Goal: Find specific page/section: Find specific page/section

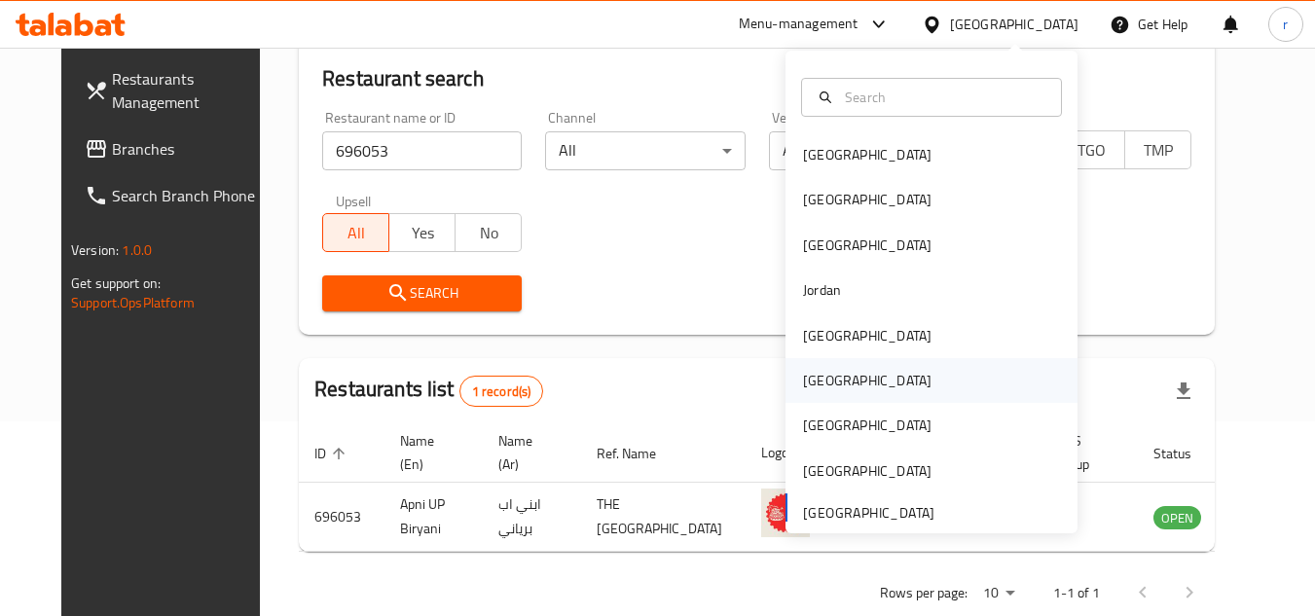
click at [814, 373] on div "[GEOGRAPHIC_DATA]" at bounding box center [867, 380] width 128 height 21
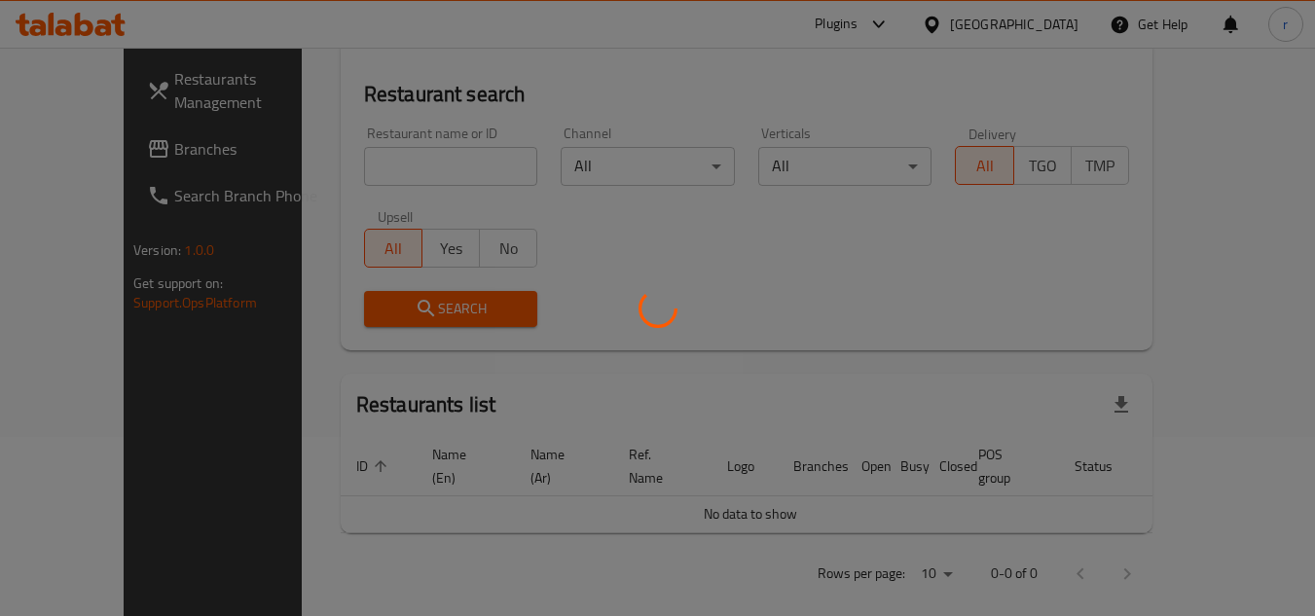
scroll to position [195, 0]
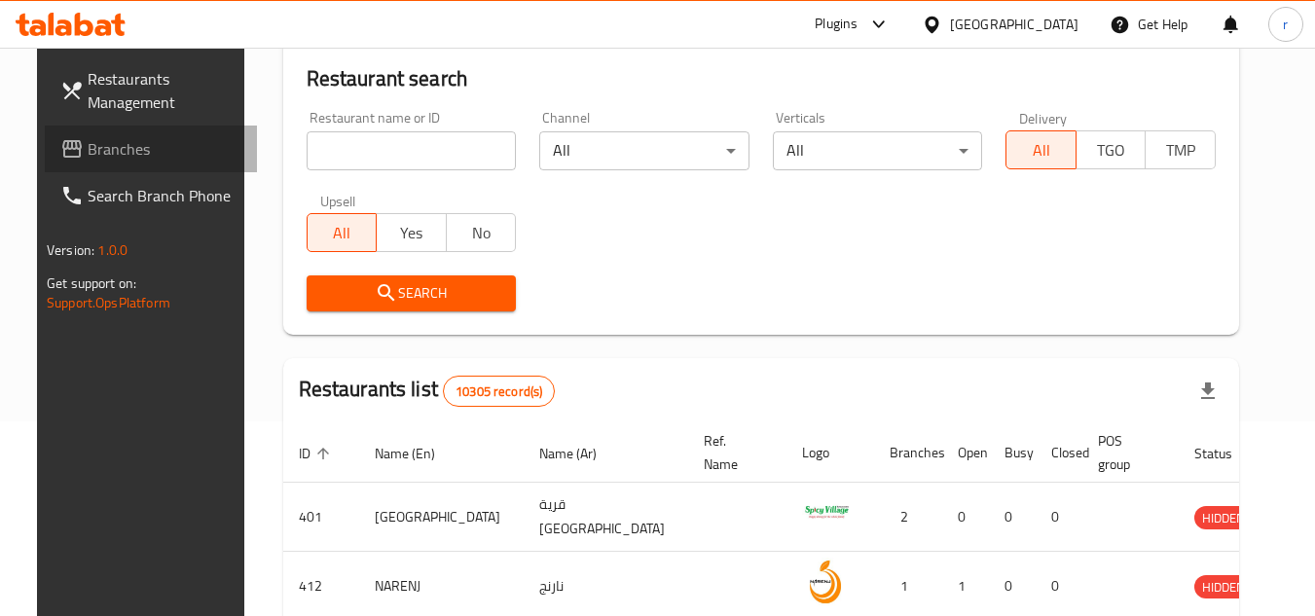
click at [99, 152] on span "Branches" at bounding box center [165, 148] width 154 height 23
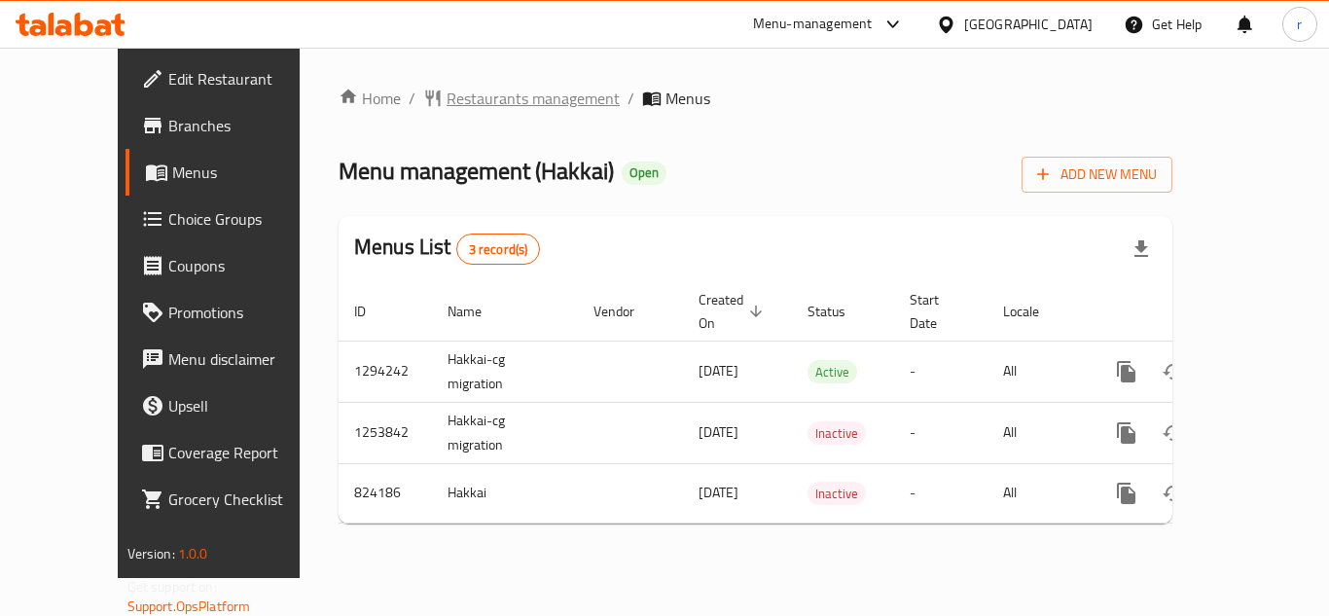
click at [484, 101] on span "Restaurants management" at bounding box center [533, 98] width 173 height 23
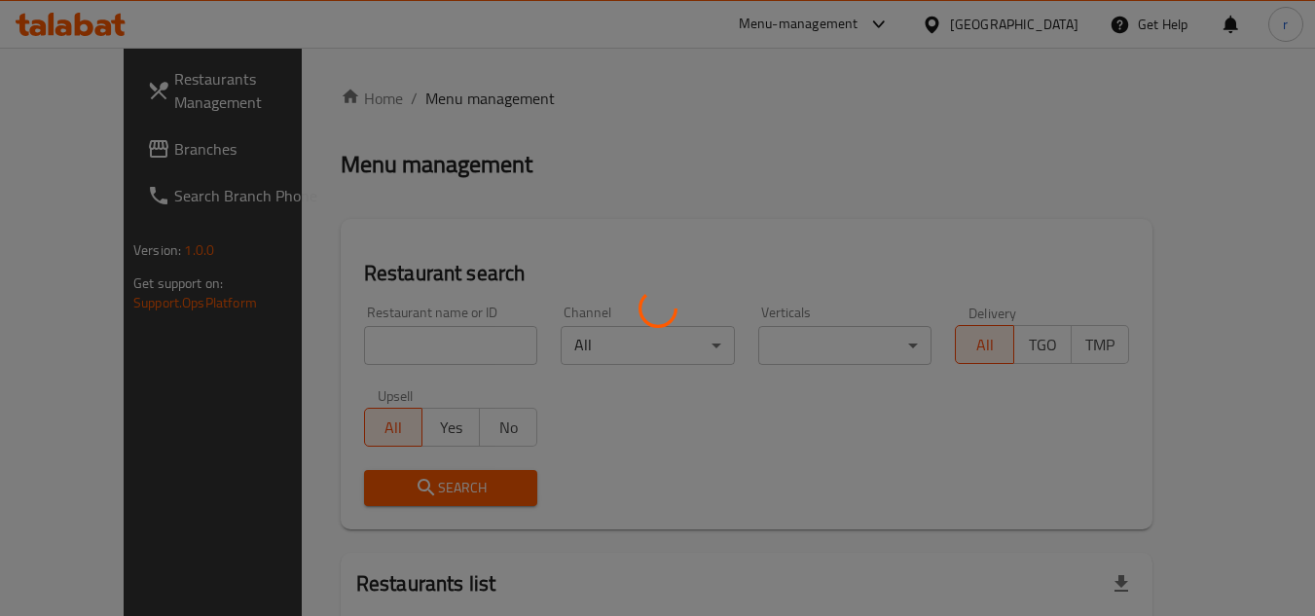
click at [403, 339] on div at bounding box center [657, 308] width 1315 height 616
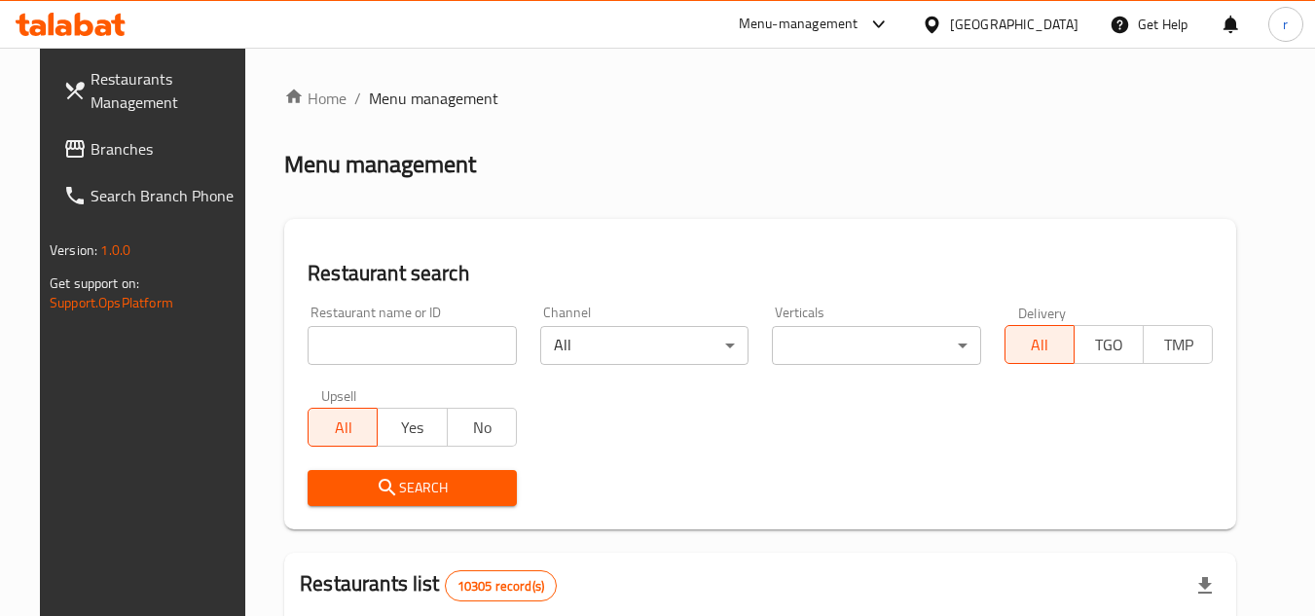
click at [403, 339] on input "search" at bounding box center [412, 345] width 209 height 39
paste input "655308"
type input "655308"
click at [413, 496] on span "Search" at bounding box center [412, 488] width 178 height 24
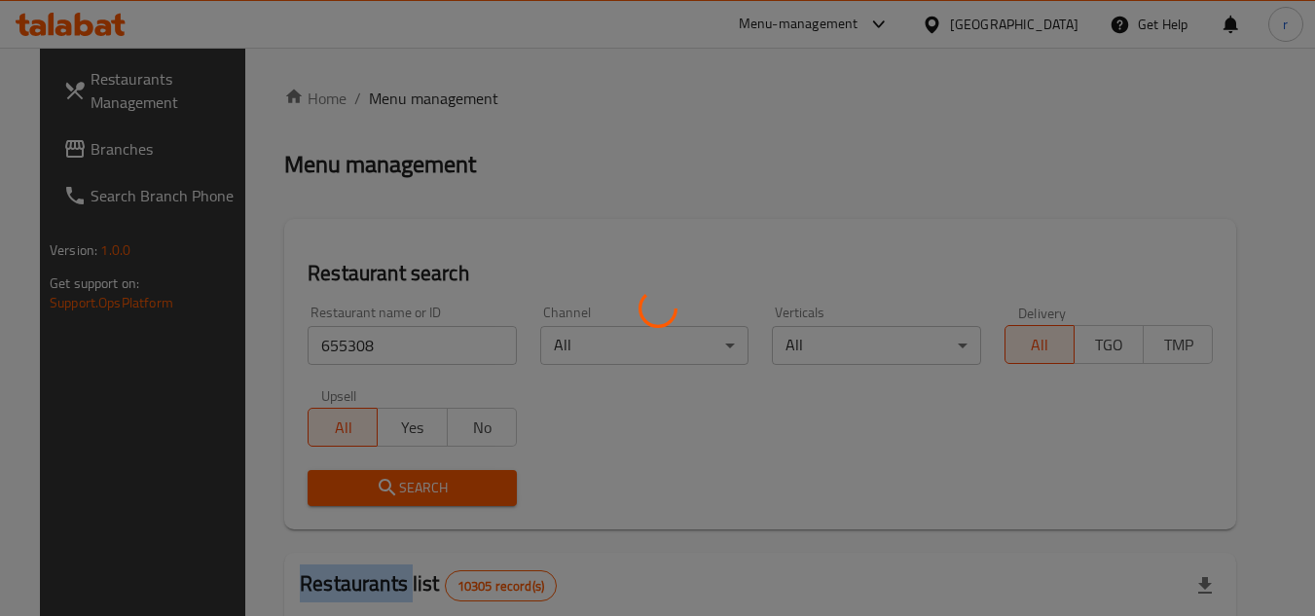
click at [413, 496] on div at bounding box center [657, 308] width 1315 height 616
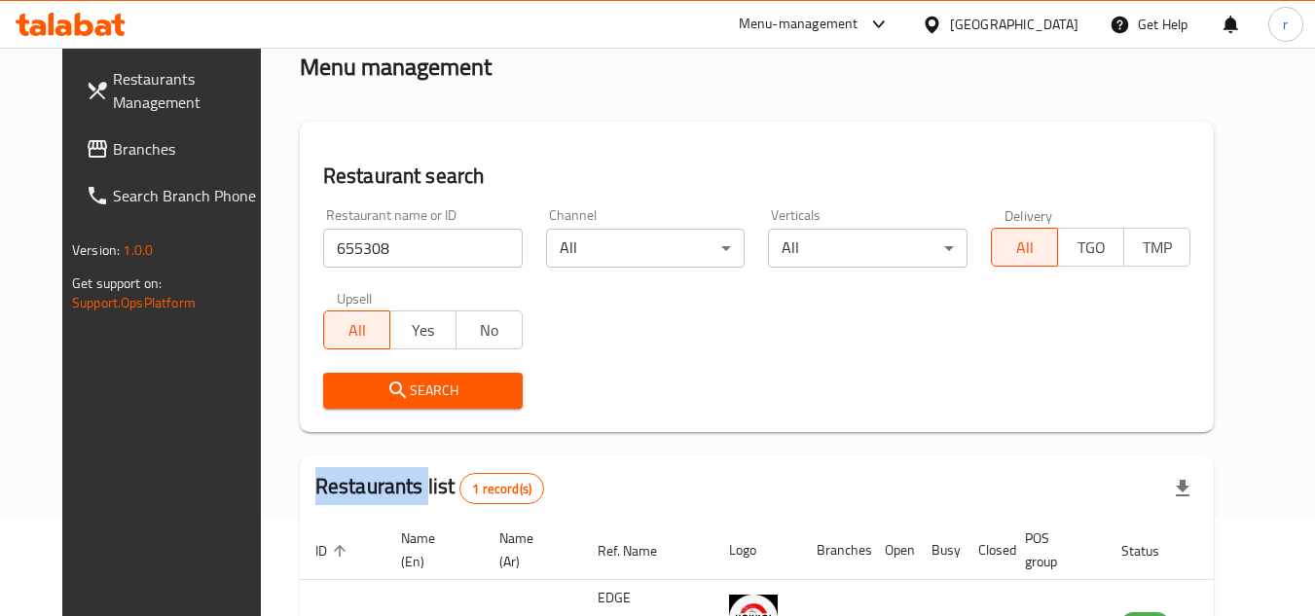
scroll to position [252, 0]
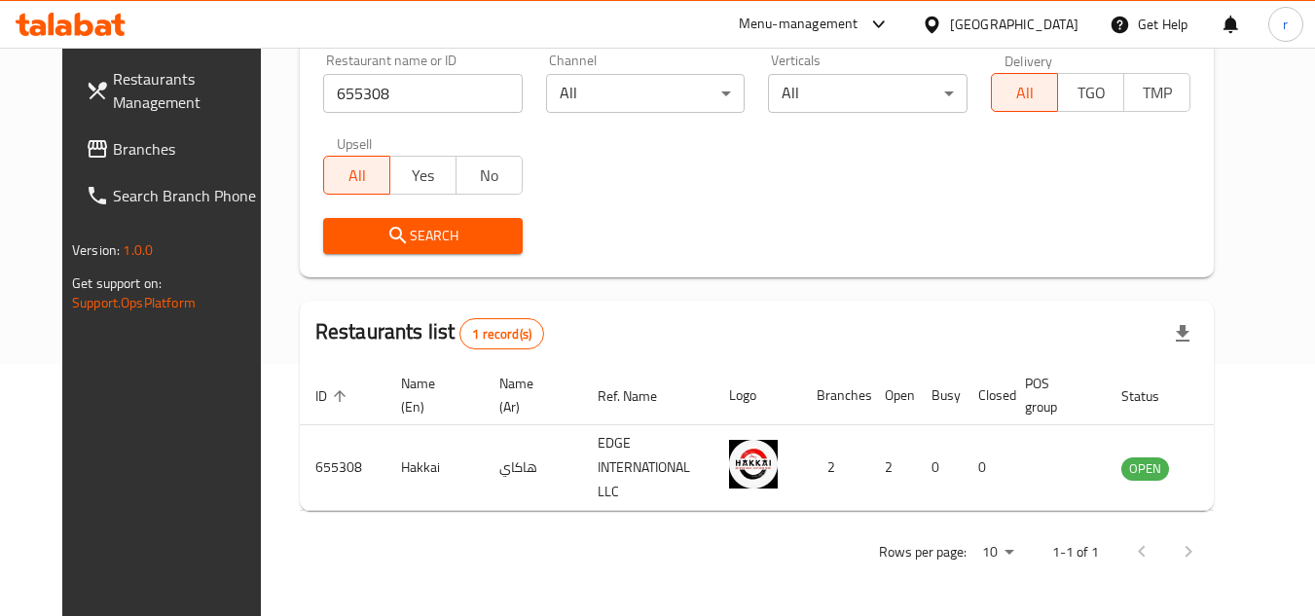
click at [674, 284] on div "Home / Menu management Menu management Restaurant search Restaurant name or ID …" at bounding box center [757, 206] width 914 height 742
click at [1066, 30] on div "[GEOGRAPHIC_DATA]" at bounding box center [1014, 24] width 128 height 21
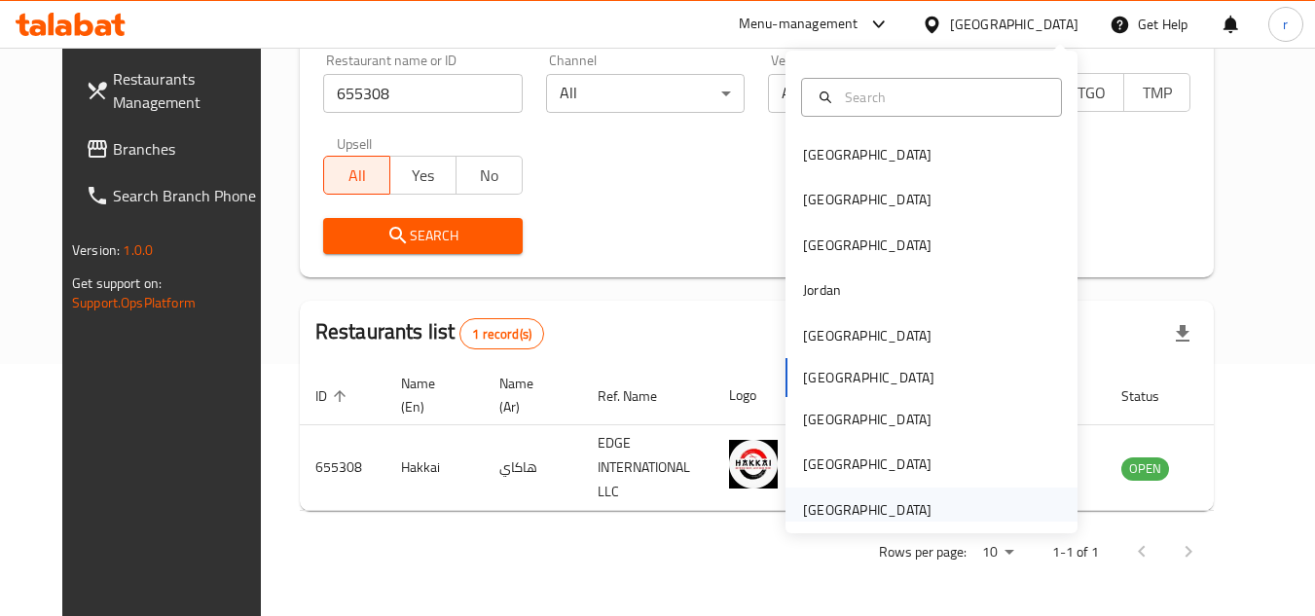
click at [885, 511] on div "[GEOGRAPHIC_DATA]" at bounding box center [867, 509] width 128 height 21
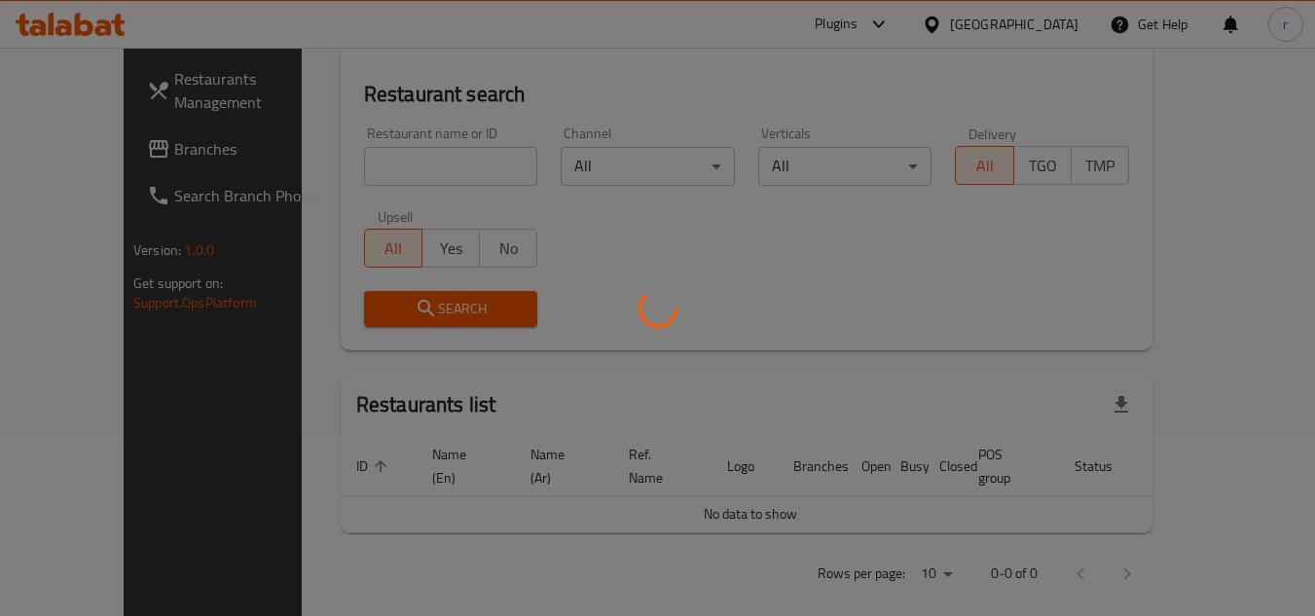
scroll to position [252, 0]
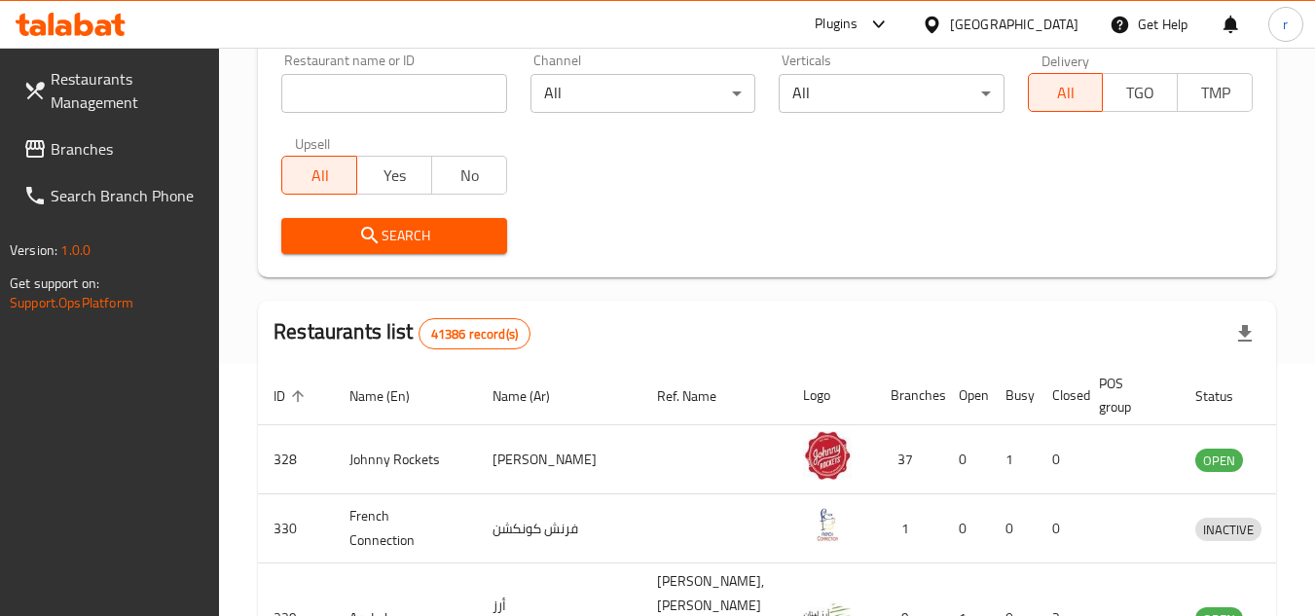
click at [62, 155] on span "Branches" at bounding box center [128, 148] width 154 height 23
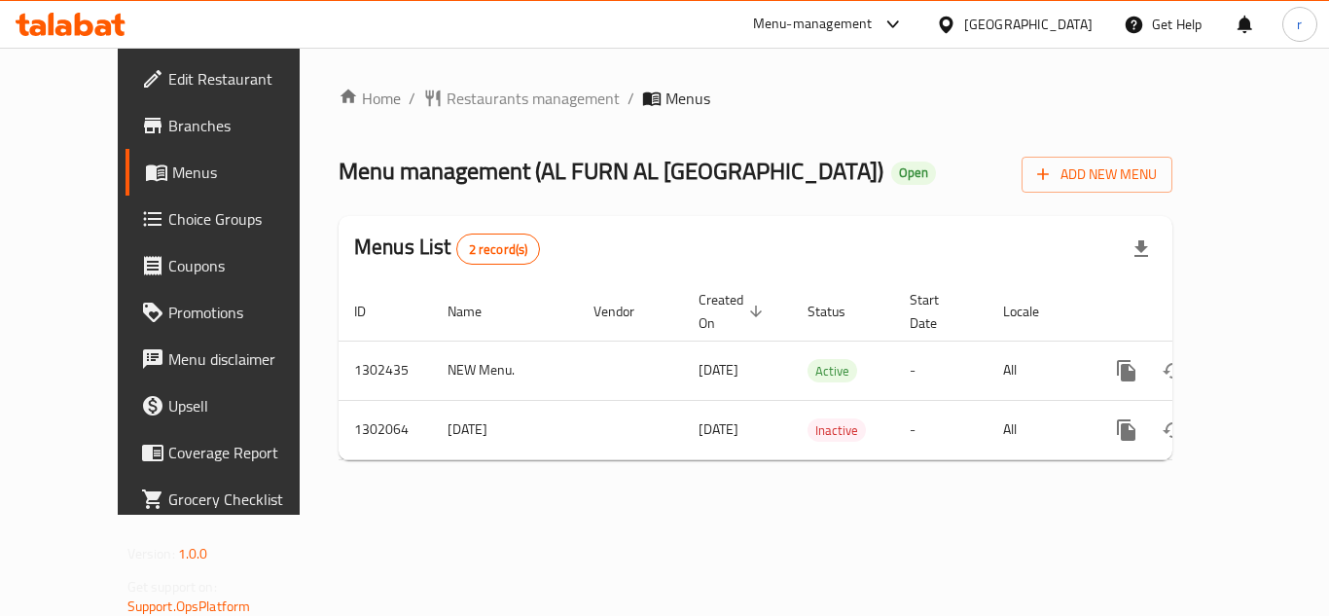
click at [452, 93] on span "Restaurants management" at bounding box center [533, 98] width 173 height 23
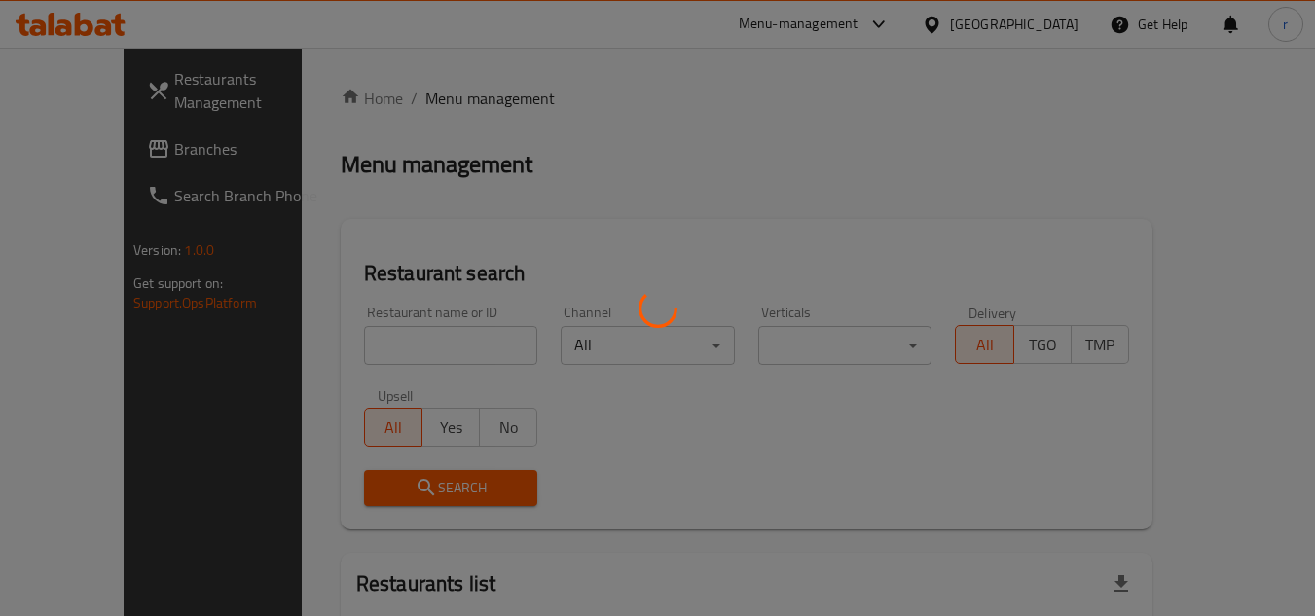
click at [406, 349] on div at bounding box center [657, 308] width 1315 height 616
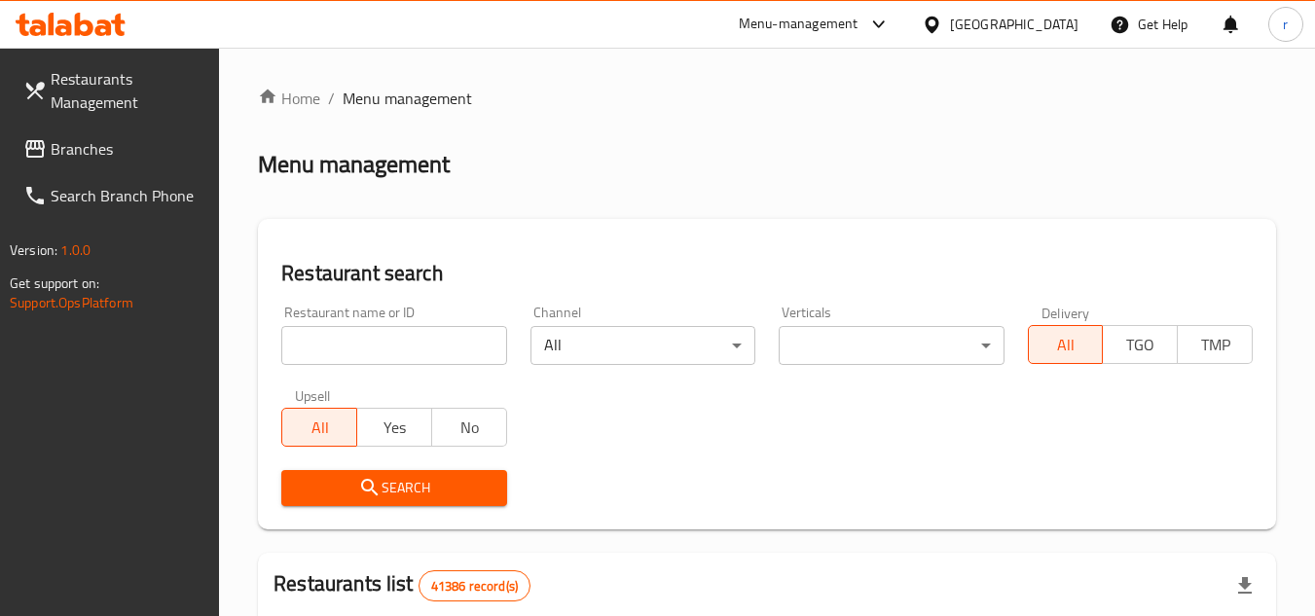
click at [414, 339] on div at bounding box center [657, 308] width 1315 height 616
click at [414, 339] on input "search" at bounding box center [393, 345] width 225 height 39
paste input "702110"
type input "702110"
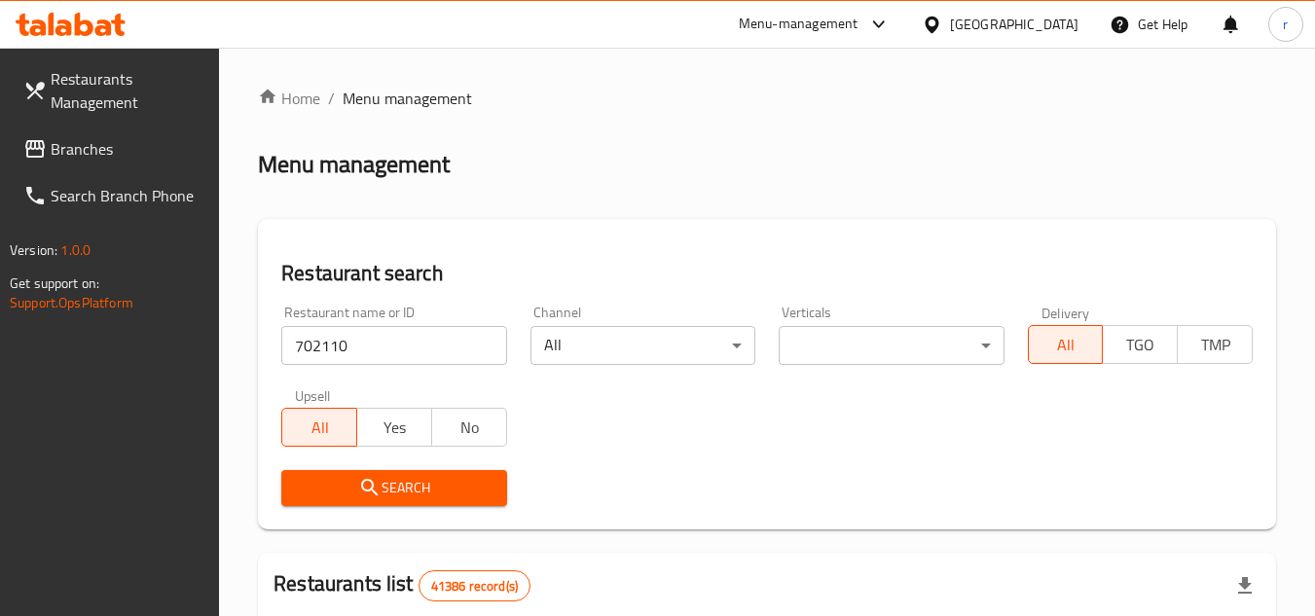
click at [397, 487] on span "Search" at bounding box center [394, 488] width 194 height 24
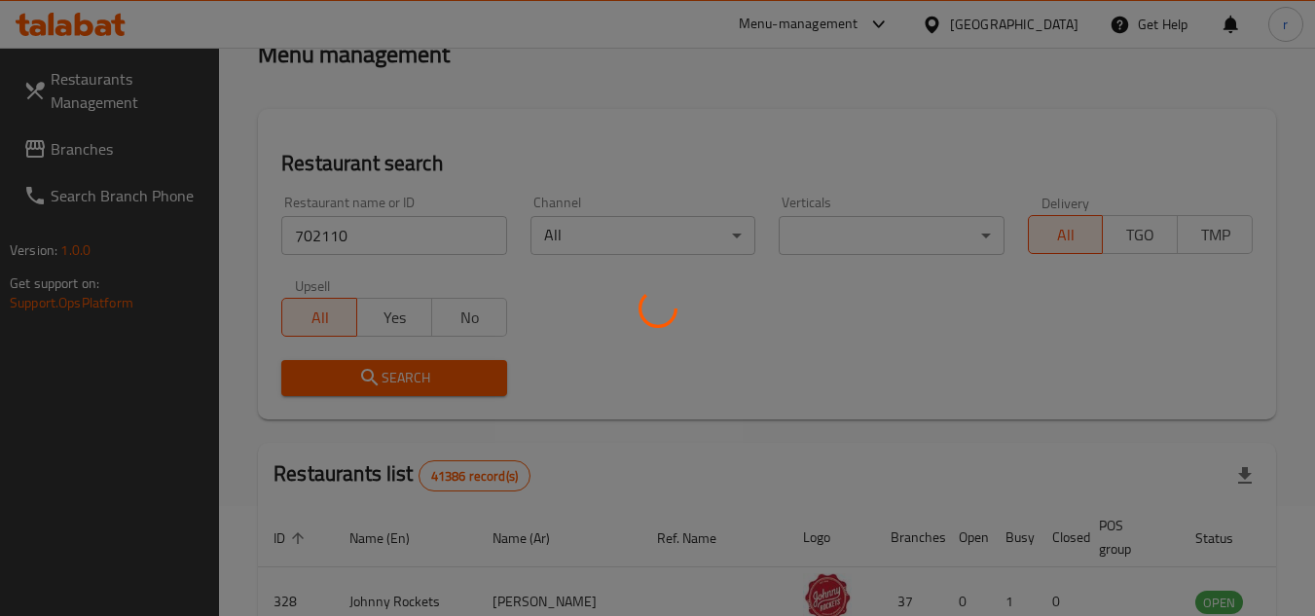
scroll to position [195, 0]
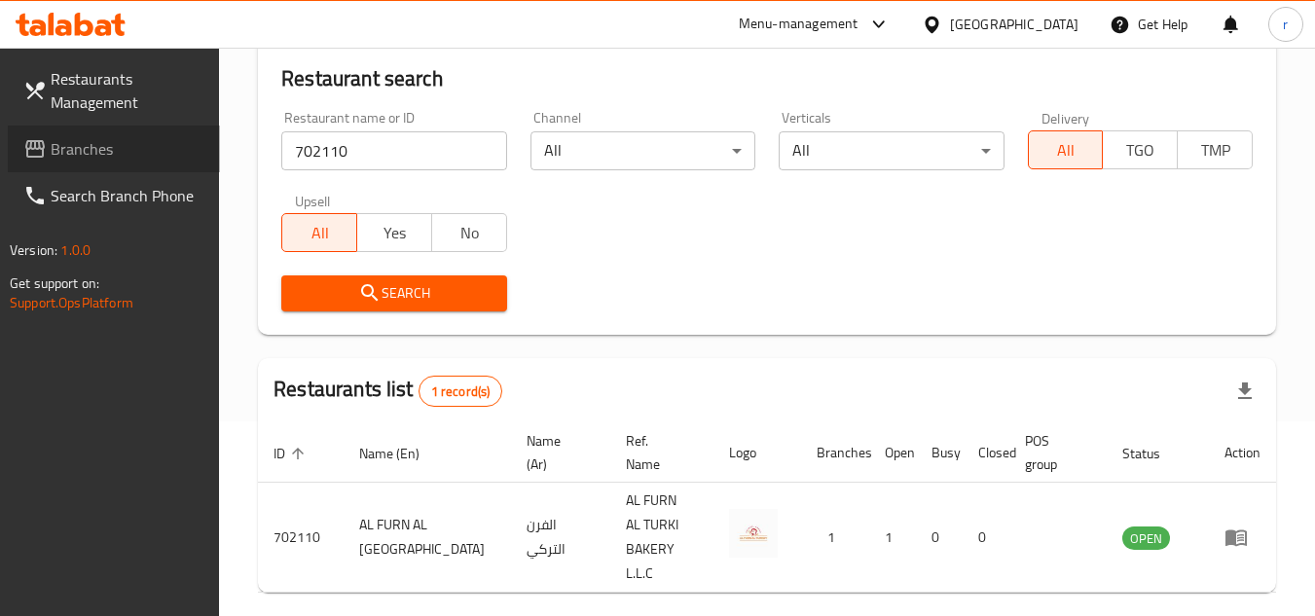
click at [84, 142] on span "Branches" at bounding box center [128, 148] width 154 height 23
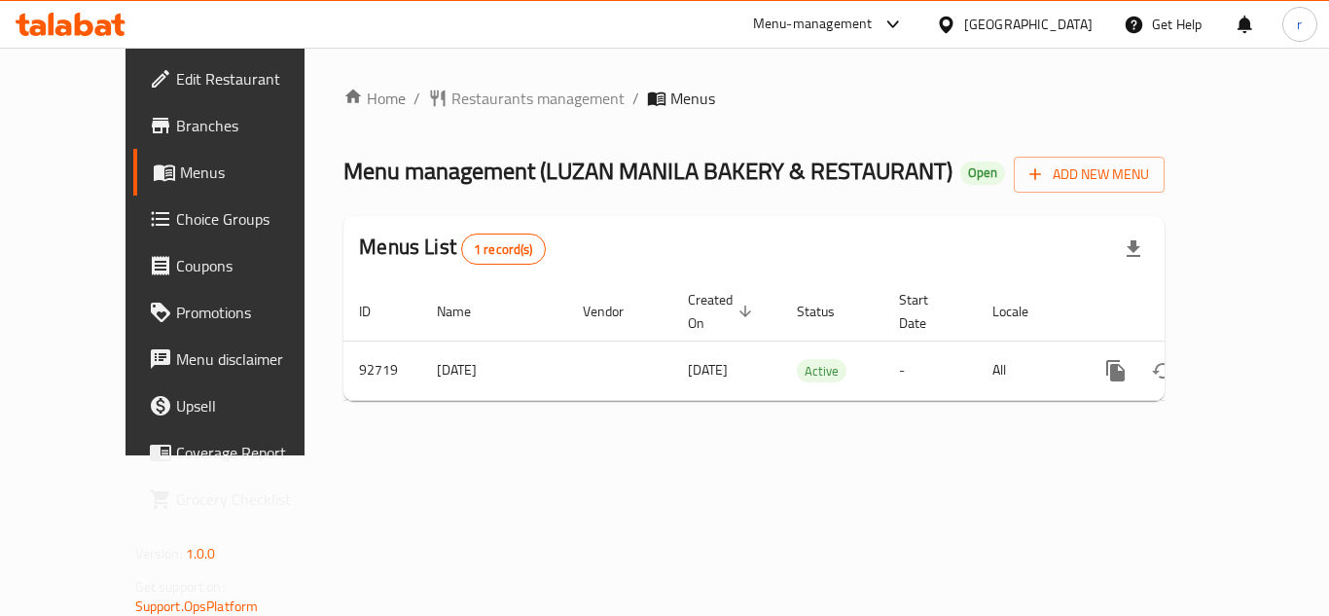
click at [459, 95] on span "Restaurants management" at bounding box center [538, 98] width 173 height 23
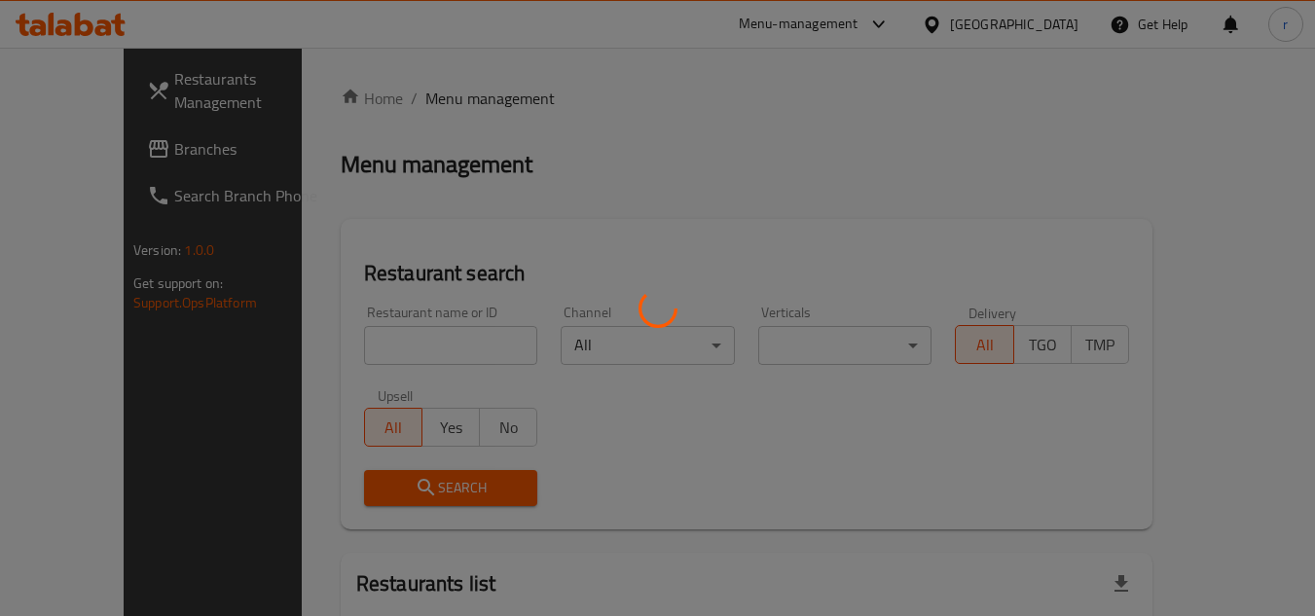
click at [391, 343] on div at bounding box center [657, 308] width 1315 height 616
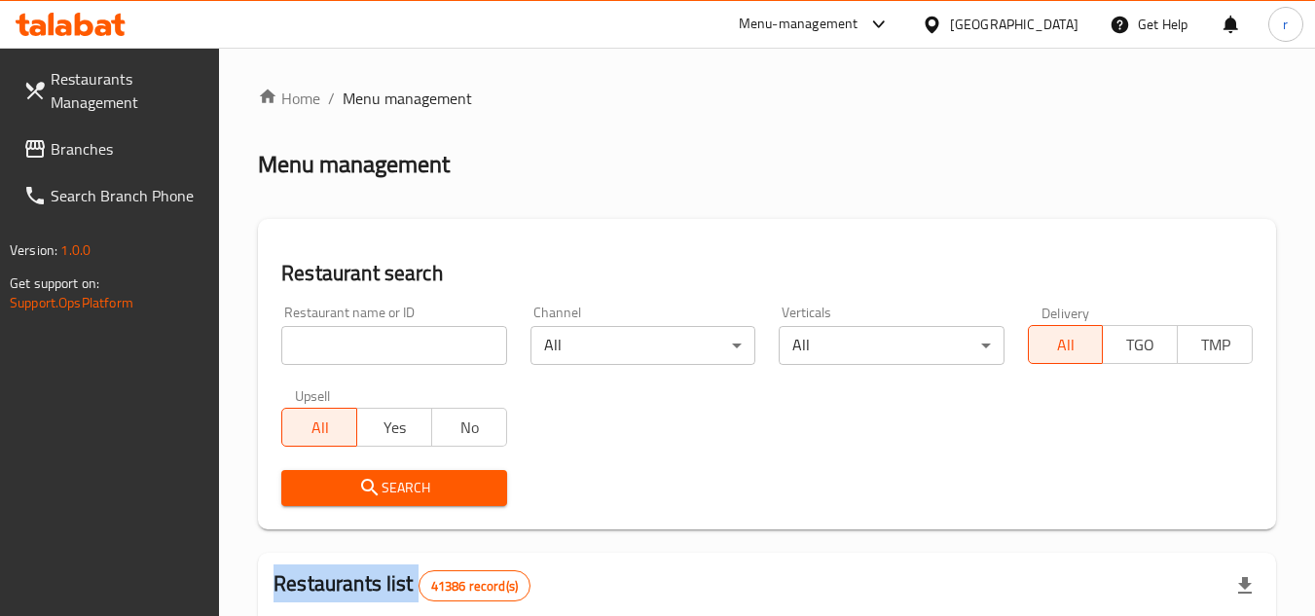
click at [391, 343] on div at bounding box center [657, 308] width 1315 height 616
click at [391, 343] on input "search" at bounding box center [393, 345] width 225 height 39
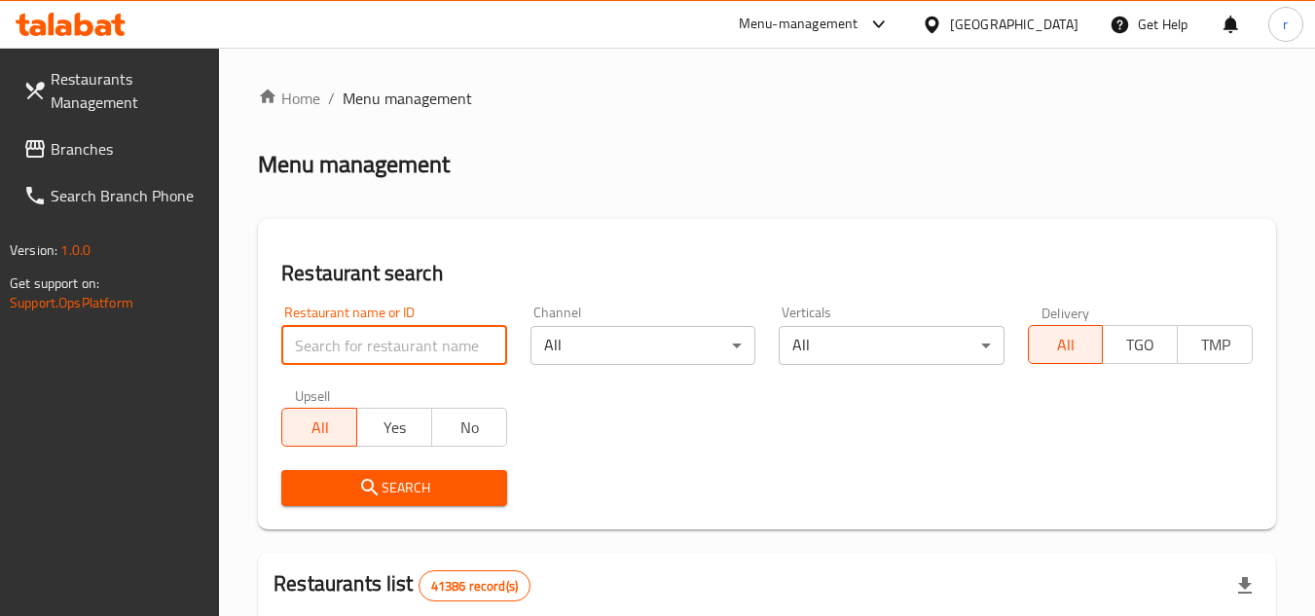
paste input "601718"
type input "601718"
click at [392, 480] on span "Search" at bounding box center [394, 488] width 194 height 24
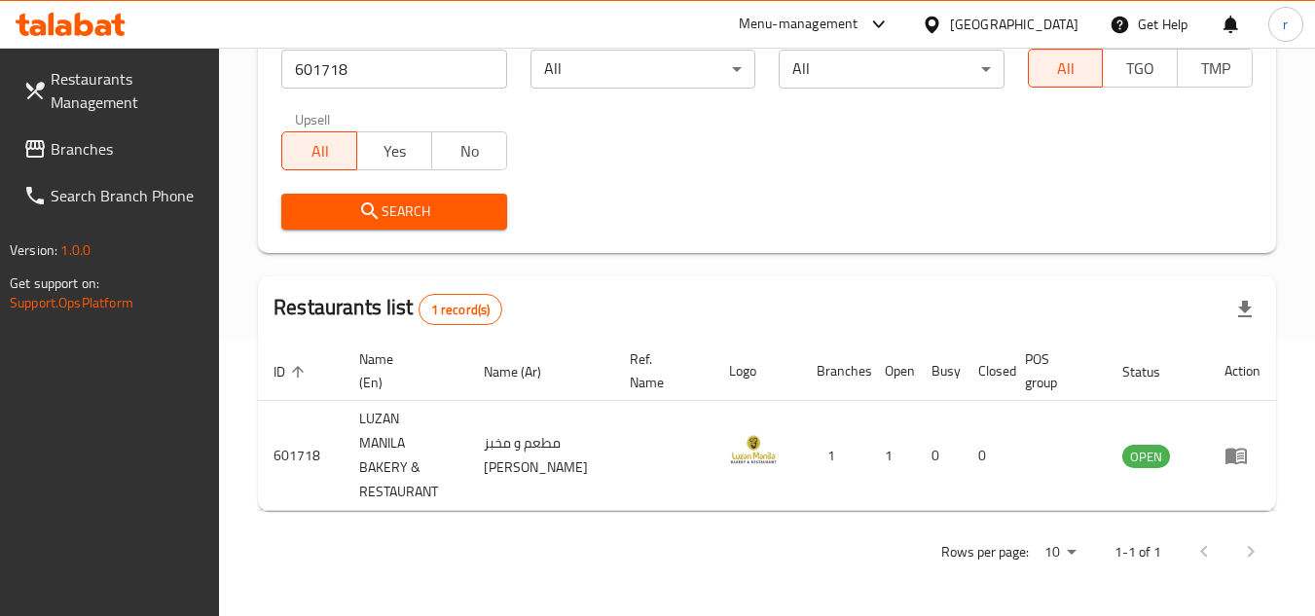
scroll to position [252, 0]
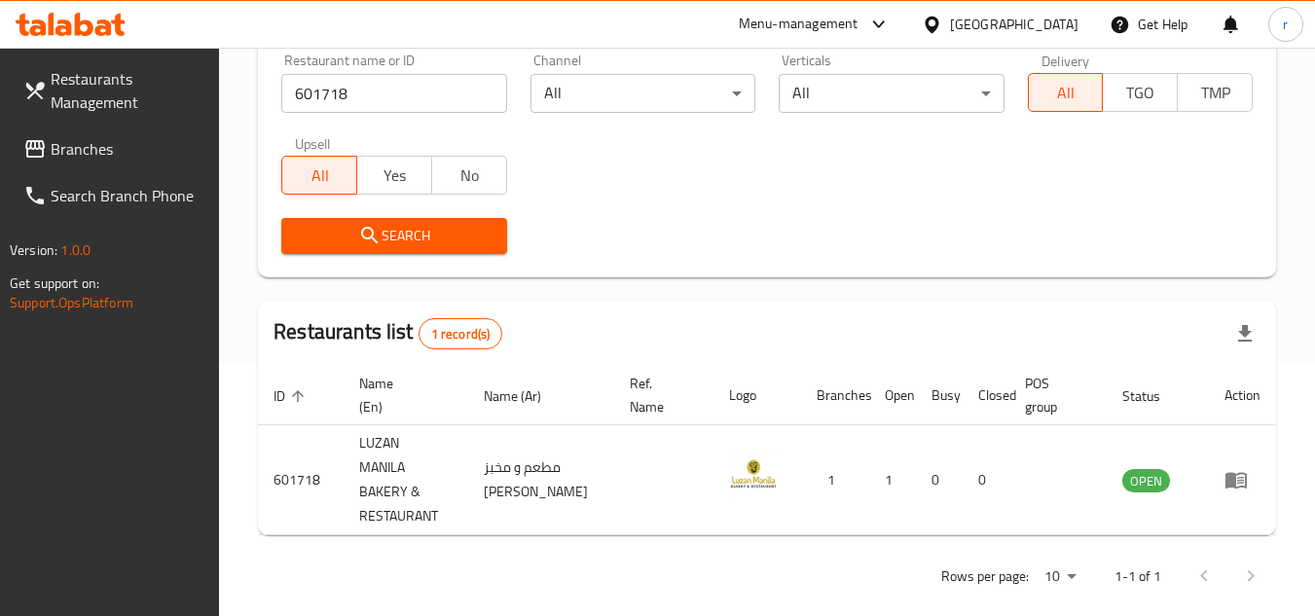
click at [76, 137] on span "Branches" at bounding box center [128, 148] width 154 height 23
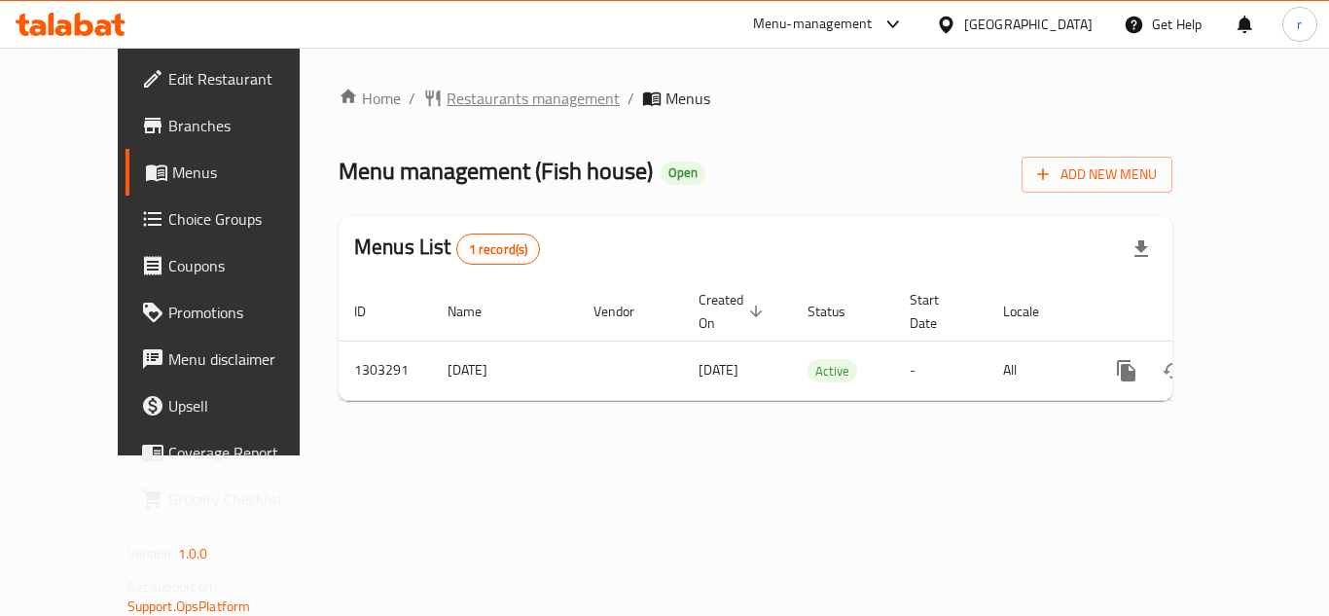
click at [465, 98] on span "Restaurants management" at bounding box center [533, 98] width 173 height 23
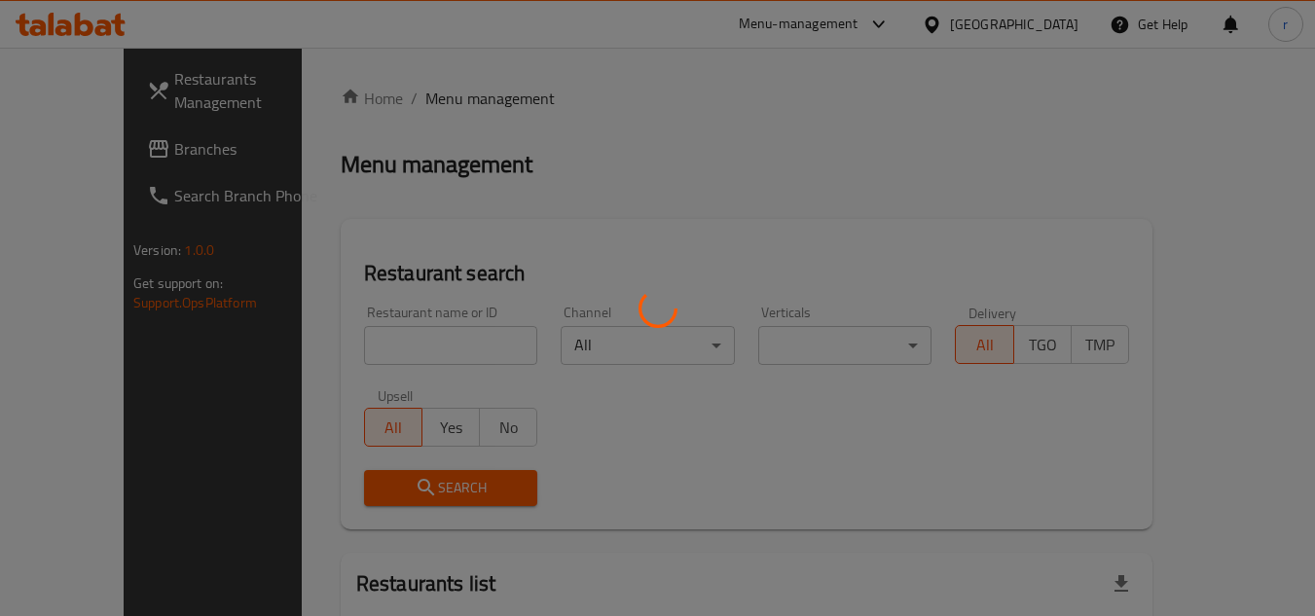
click at [371, 339] on div at bounding box center [657, 308] width 1315 height 616
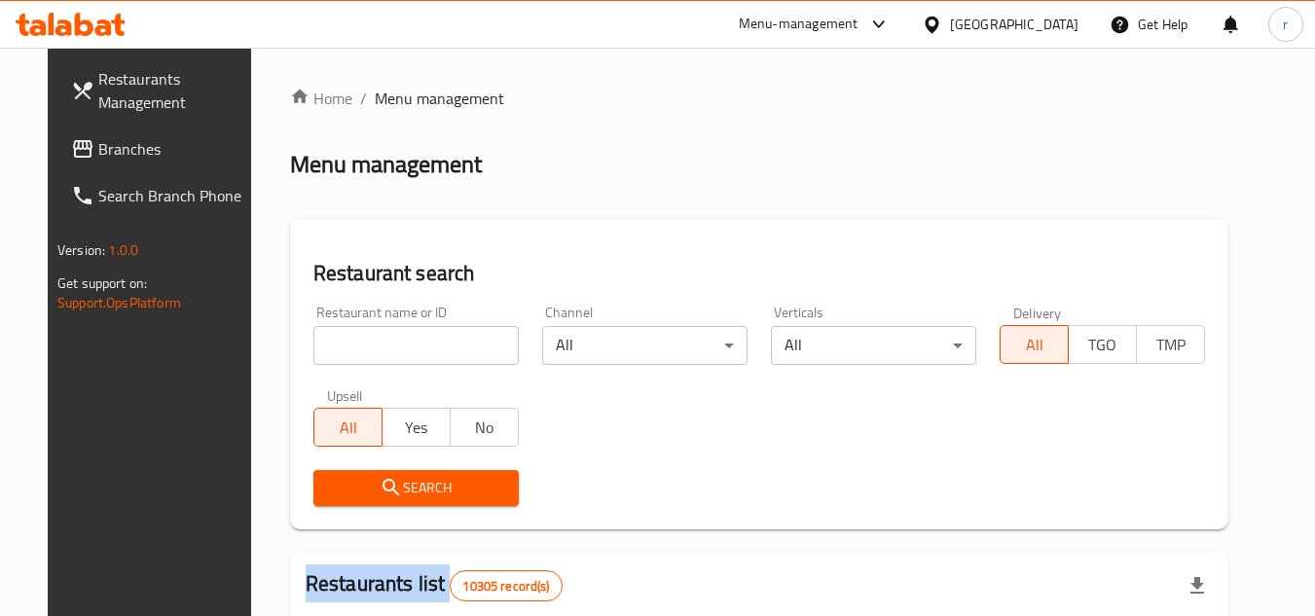
click at [371, 339] on div at bounding box center [657, 308] width 1315 height 616
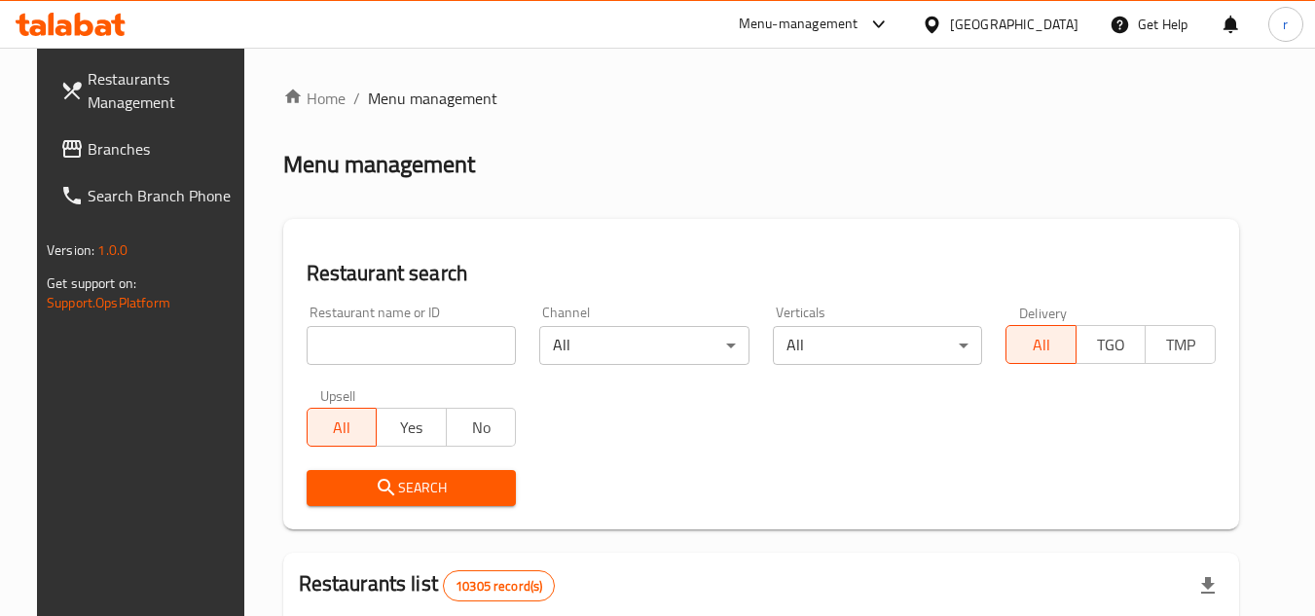
click at [371, 339] on input "search" at bounding box center [412, 345] width 210 height 39
paste input "702599"
type input "702599"
click at [383, 489] on span "Search" at bounding box center [411, 488] width 179 height 24
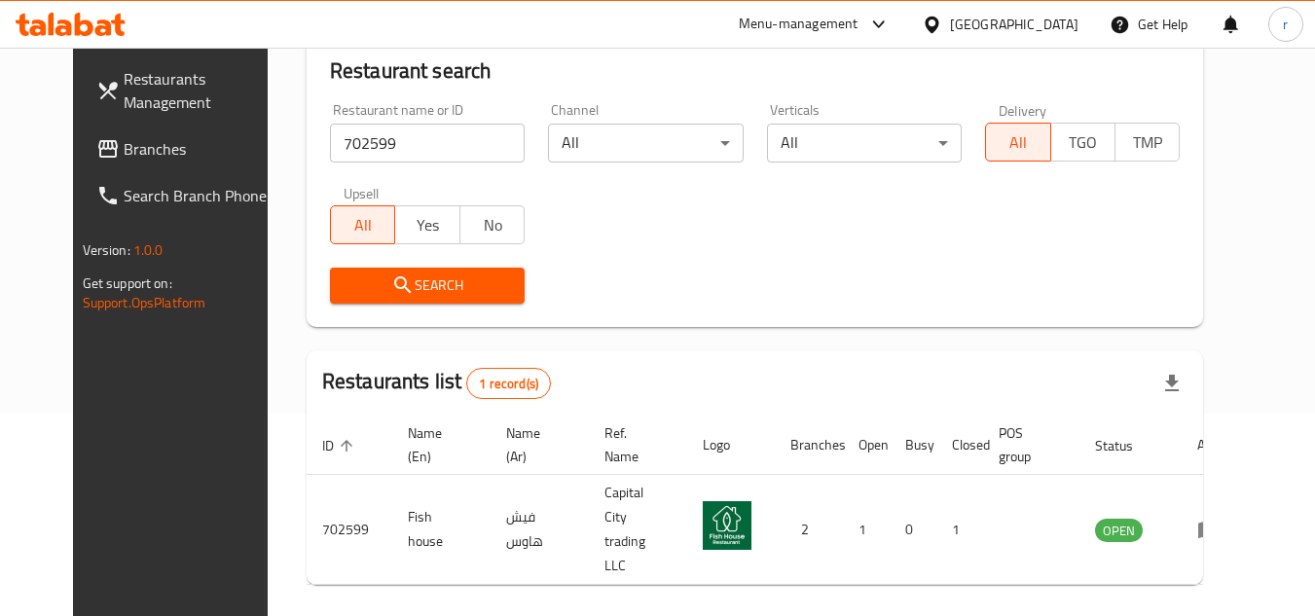
scroll to position [234, 0]
